Goal: Check status: Check status

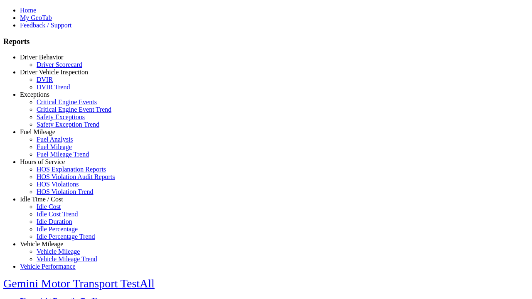
click at [48, 136] on link "Fuel Mileage" at bounding box center [37, 131] width 35 height 7
click at [54, 158] on link "Fuel Mileage Trend" at bounding box center [63, 154] width 52 height 7
select select "**********"
type input "**********"
